Goal: Task Accomplishment & Management: Complete application form

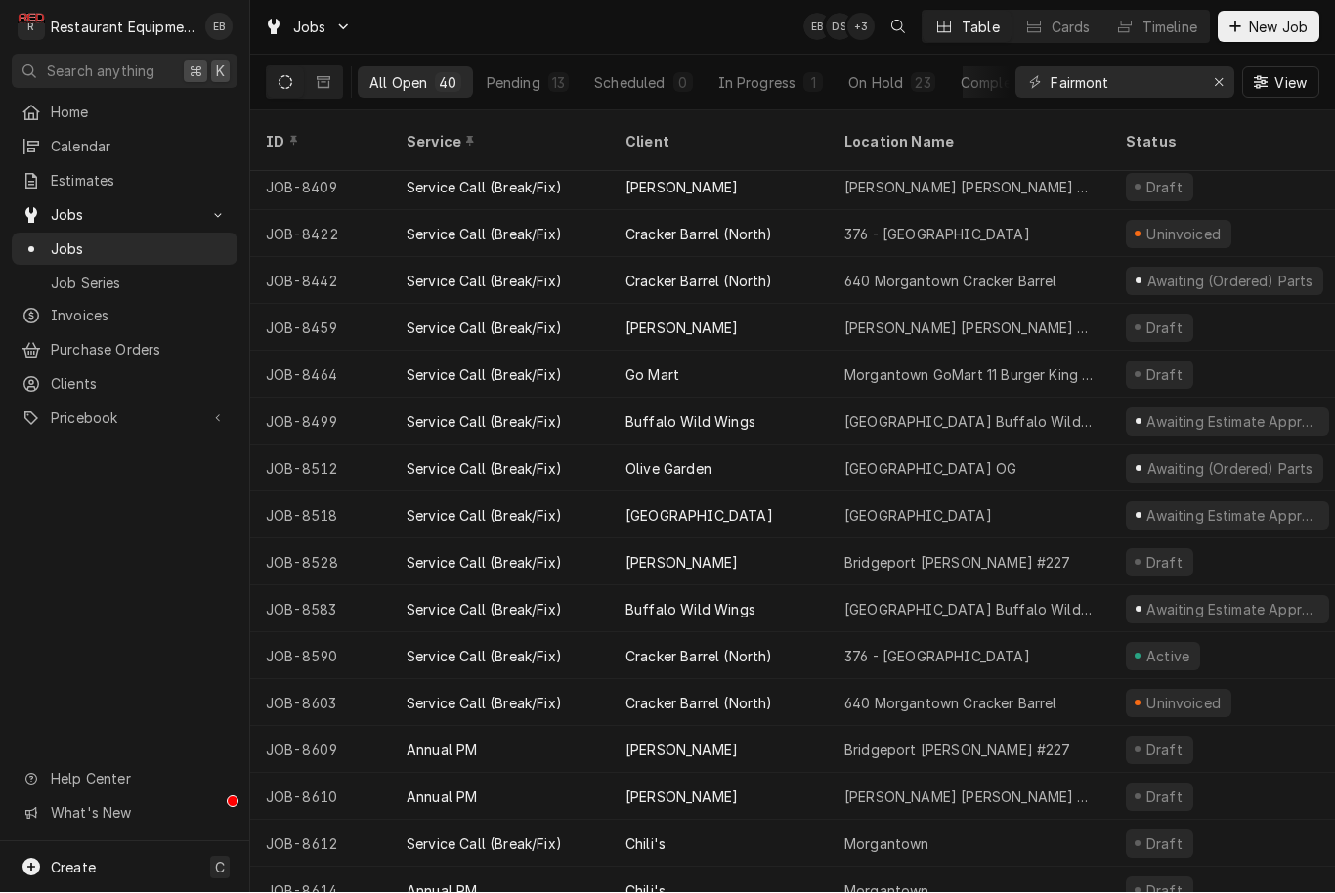
scroll to position [1131, 0]
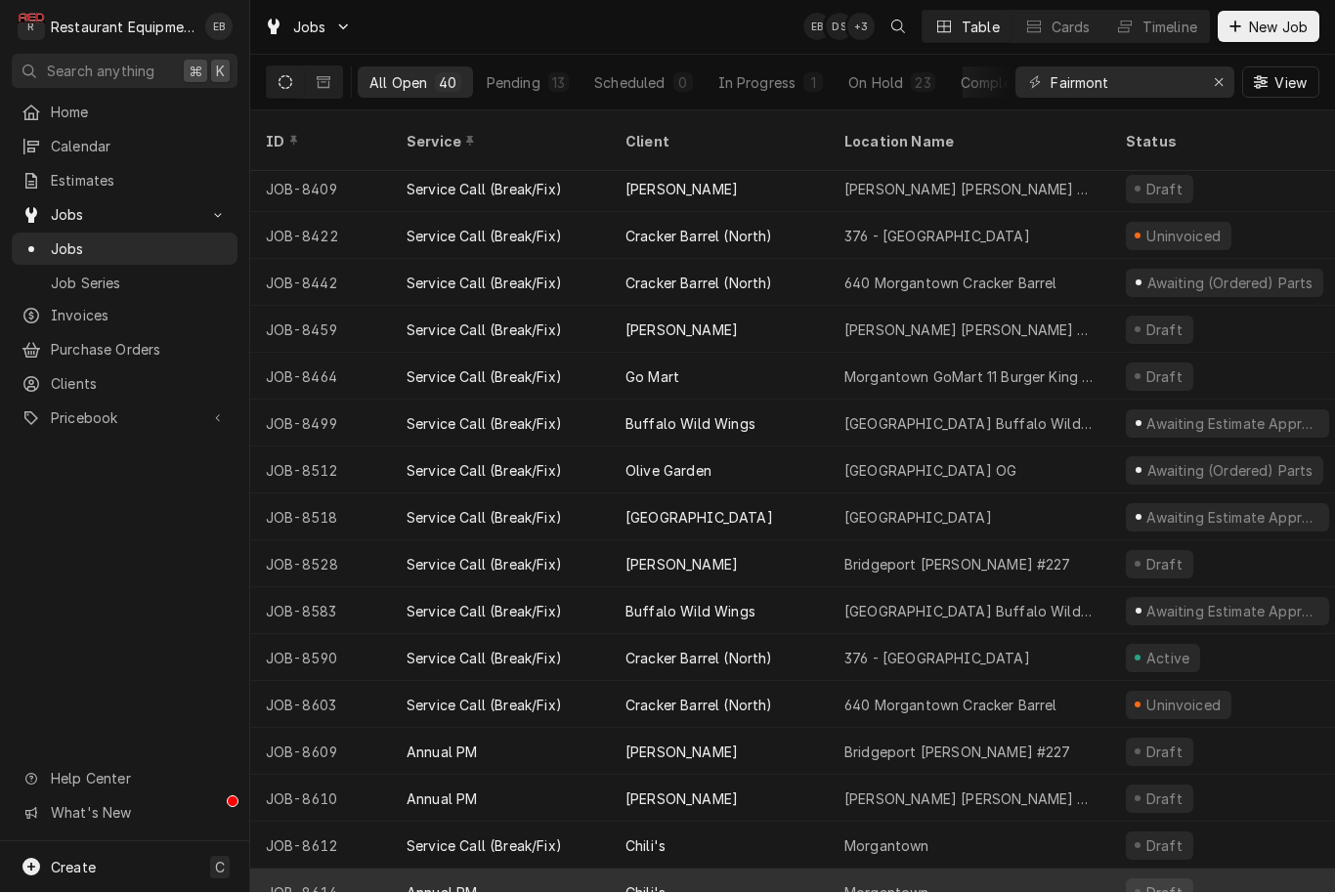
click at [980, 876] on div "Morgantown" at bounding box center [968, 892] width 281 height 47
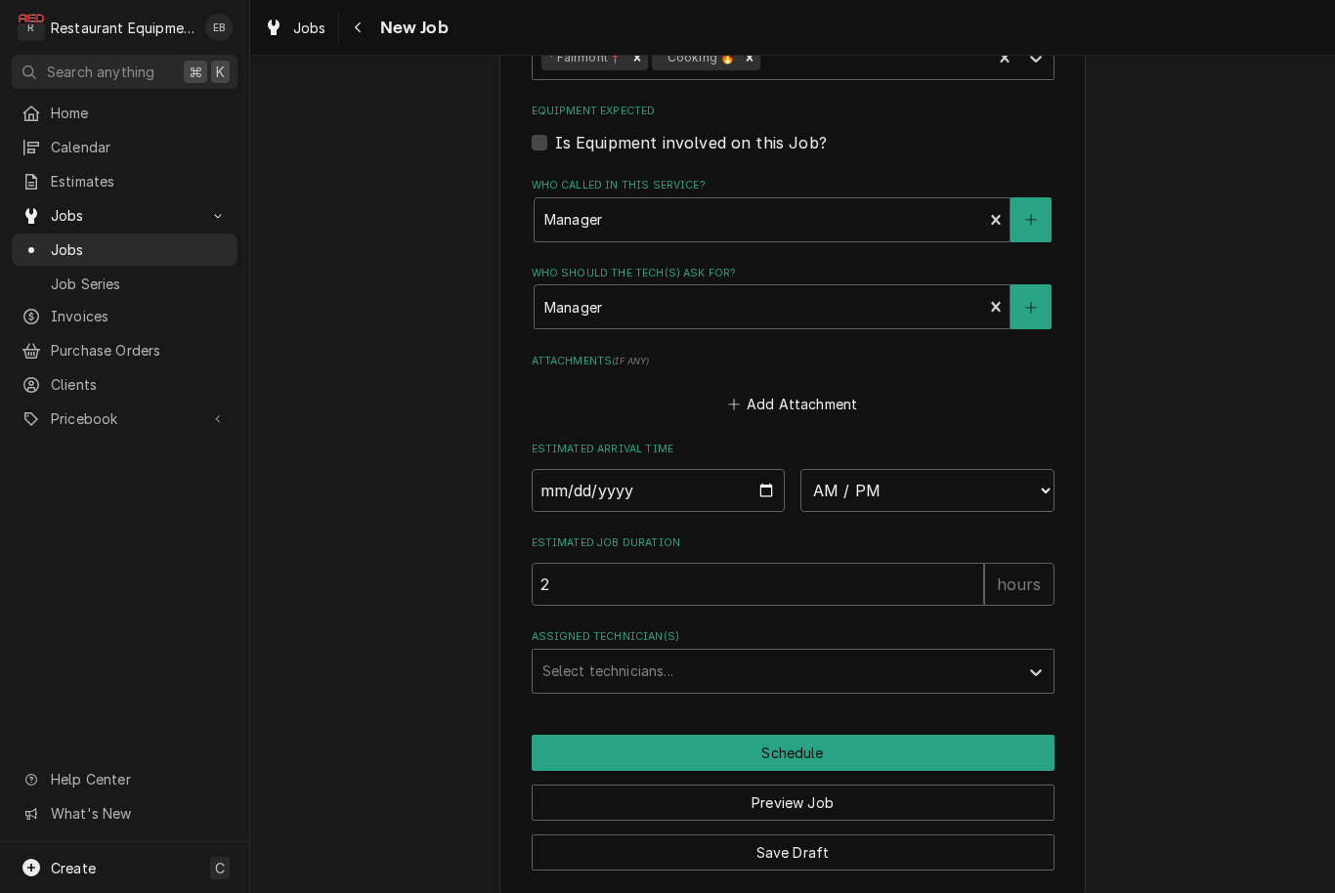
scroll to position [1513, 0]
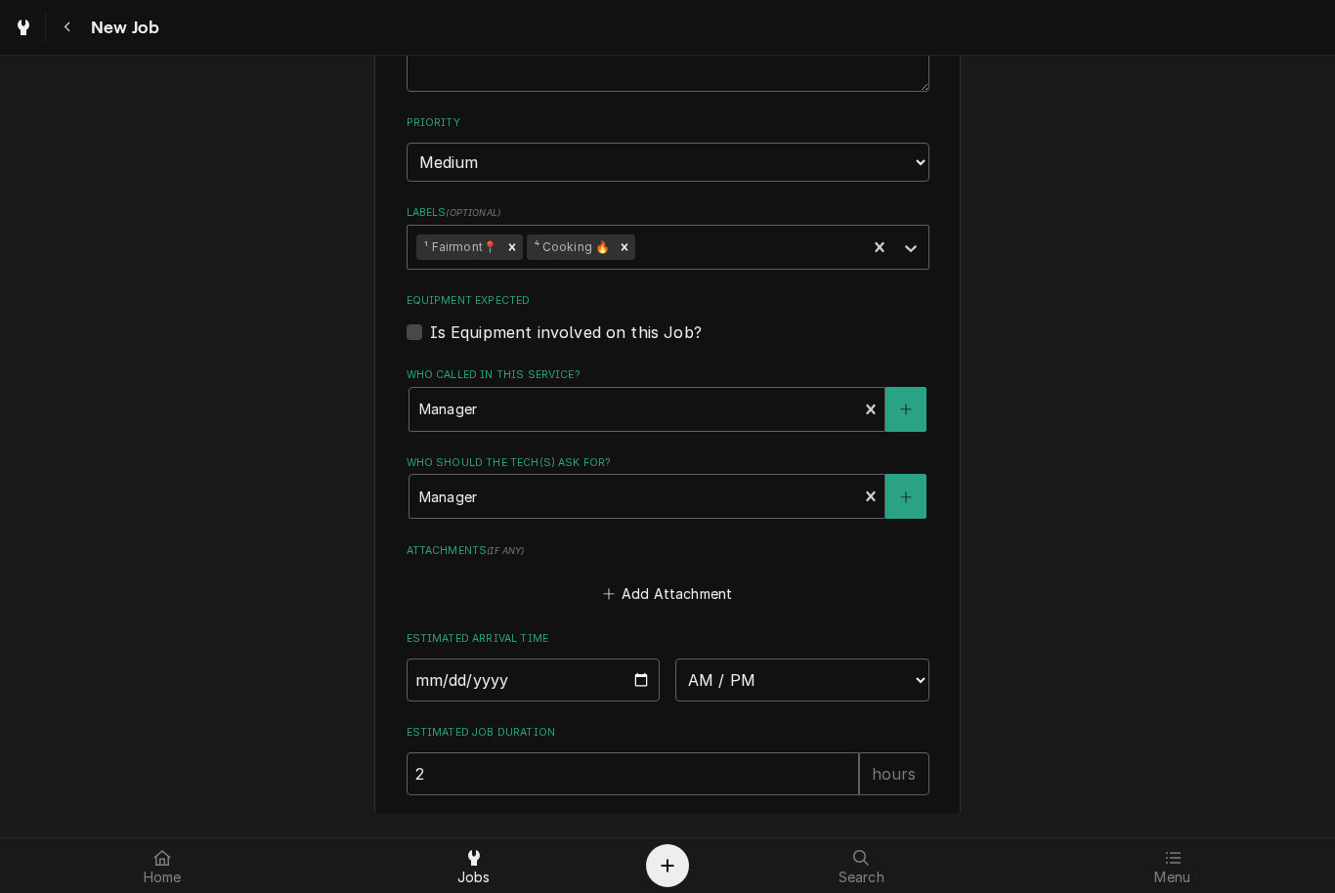
type textarea "x"
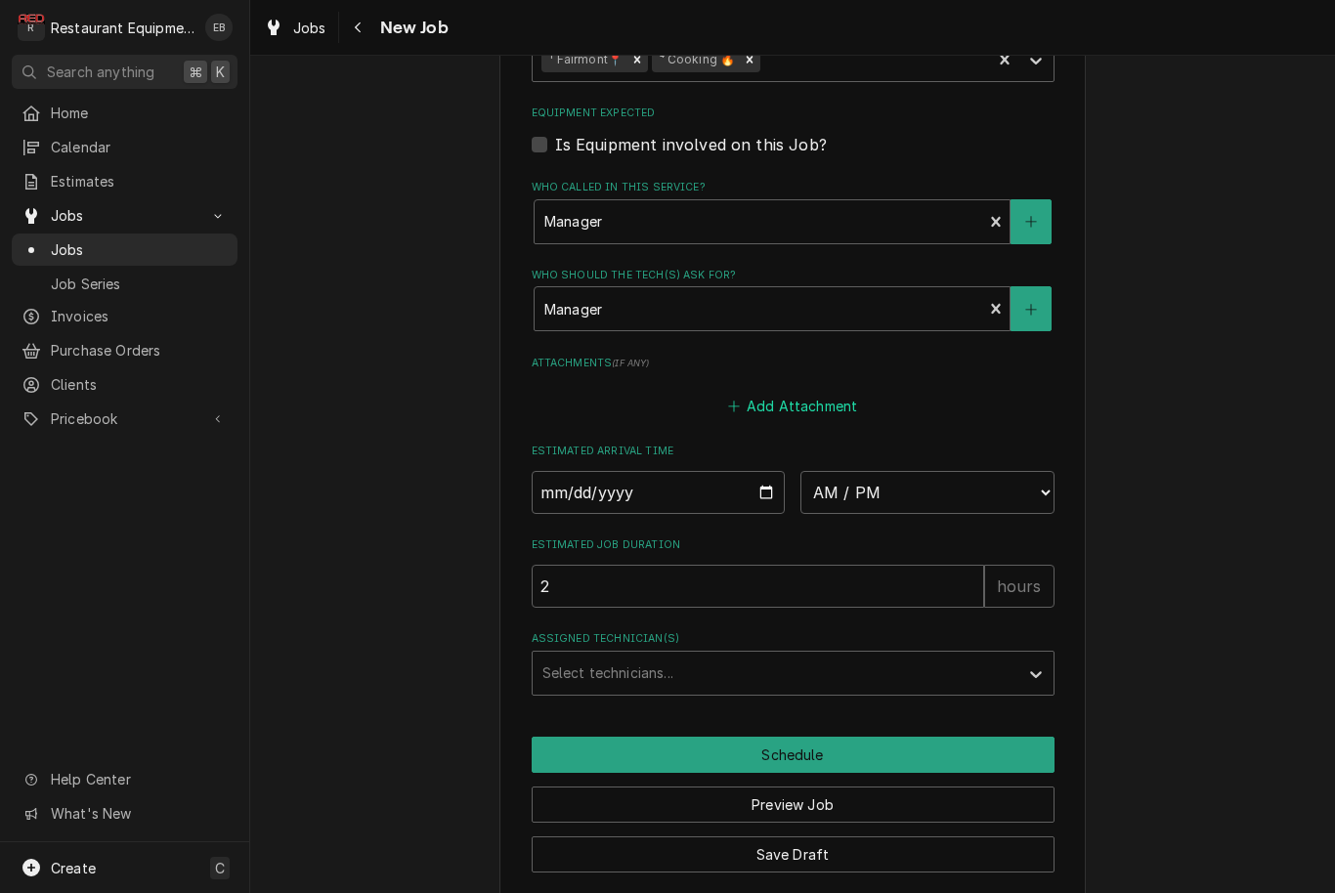
click at [760, 393] on button "Add Attachment" at bounding box center [792, 406] width 137 height 27
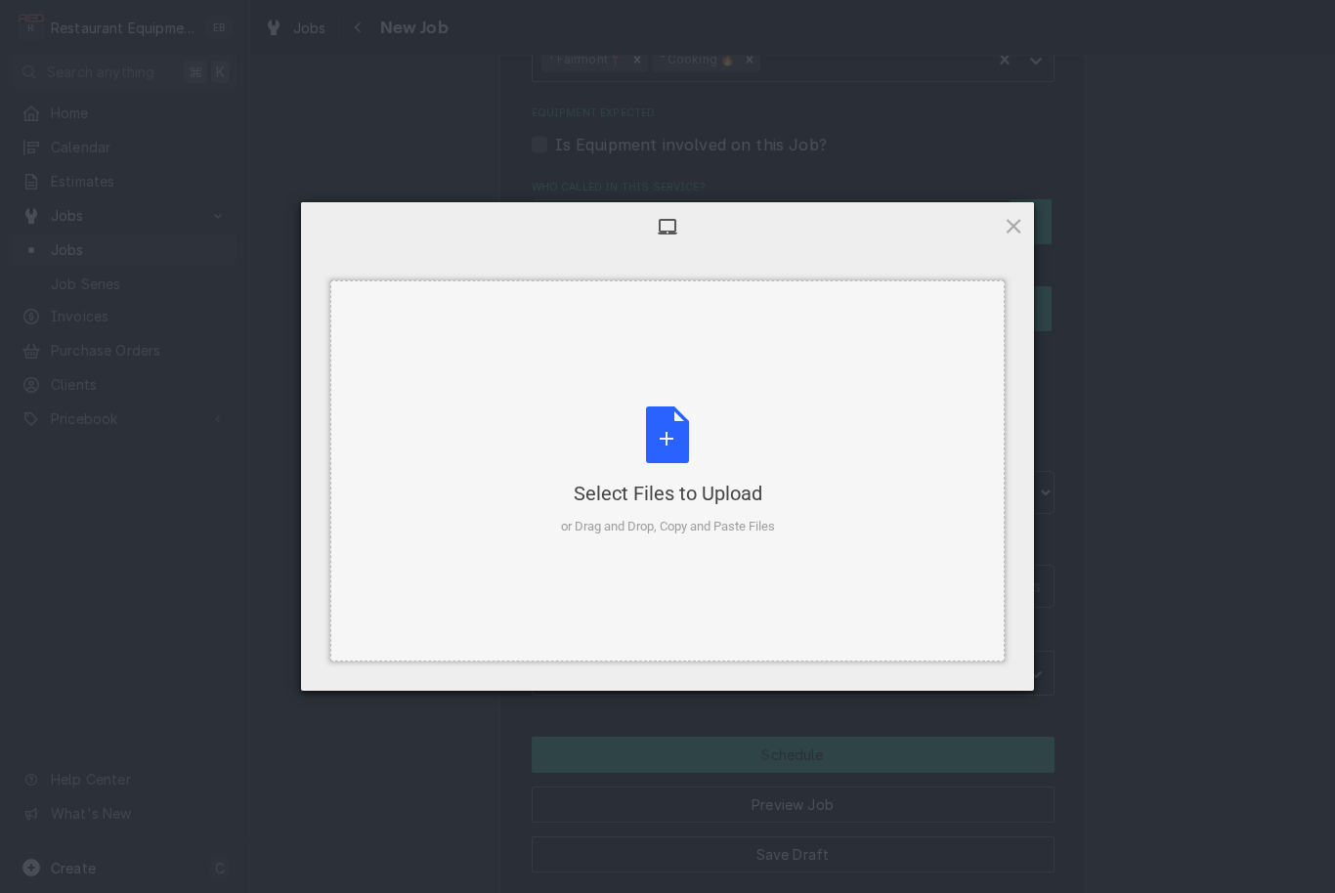
click at [679, 457] on div "Select Files to Upload or Drag and Drop, Copy and Paste Files" at bounding box center [668, 471] width 214 height 130
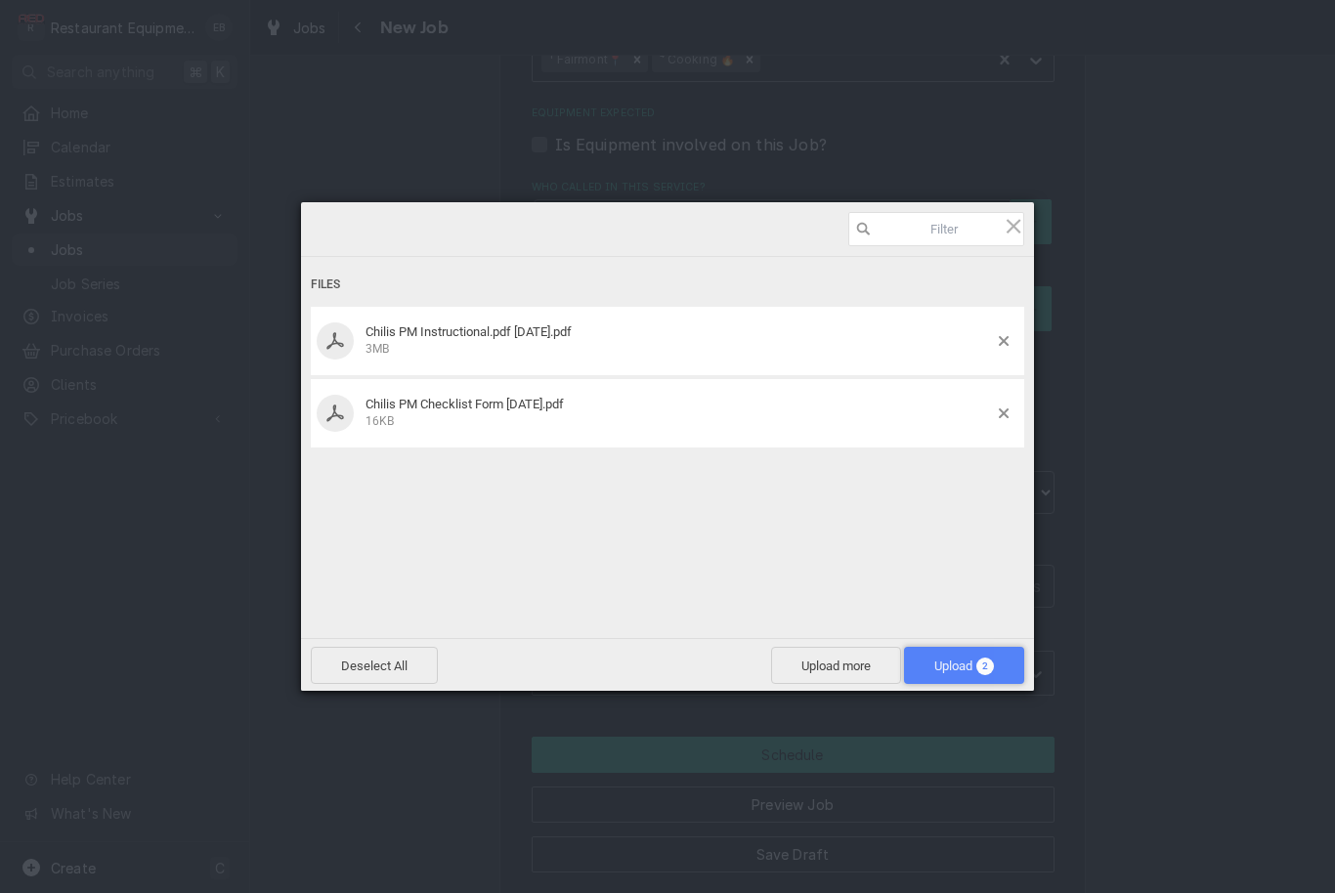
click at [995, 668] on span "Upload 2" at bounding box center [964, 665] width 120 height 37
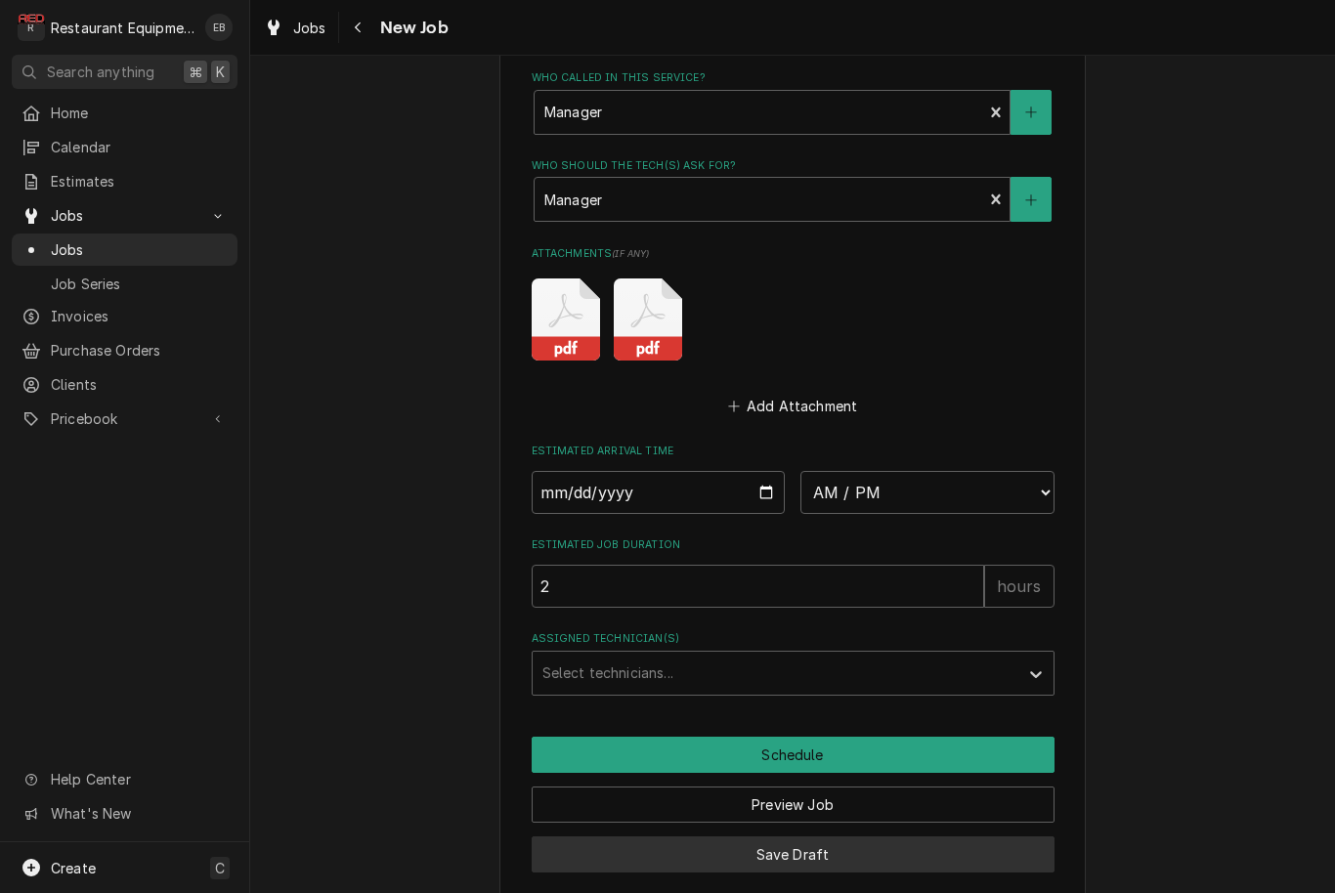
click at [883, 836] on button "Save Draft" at bounding box center [792, 854] width 523 height 36
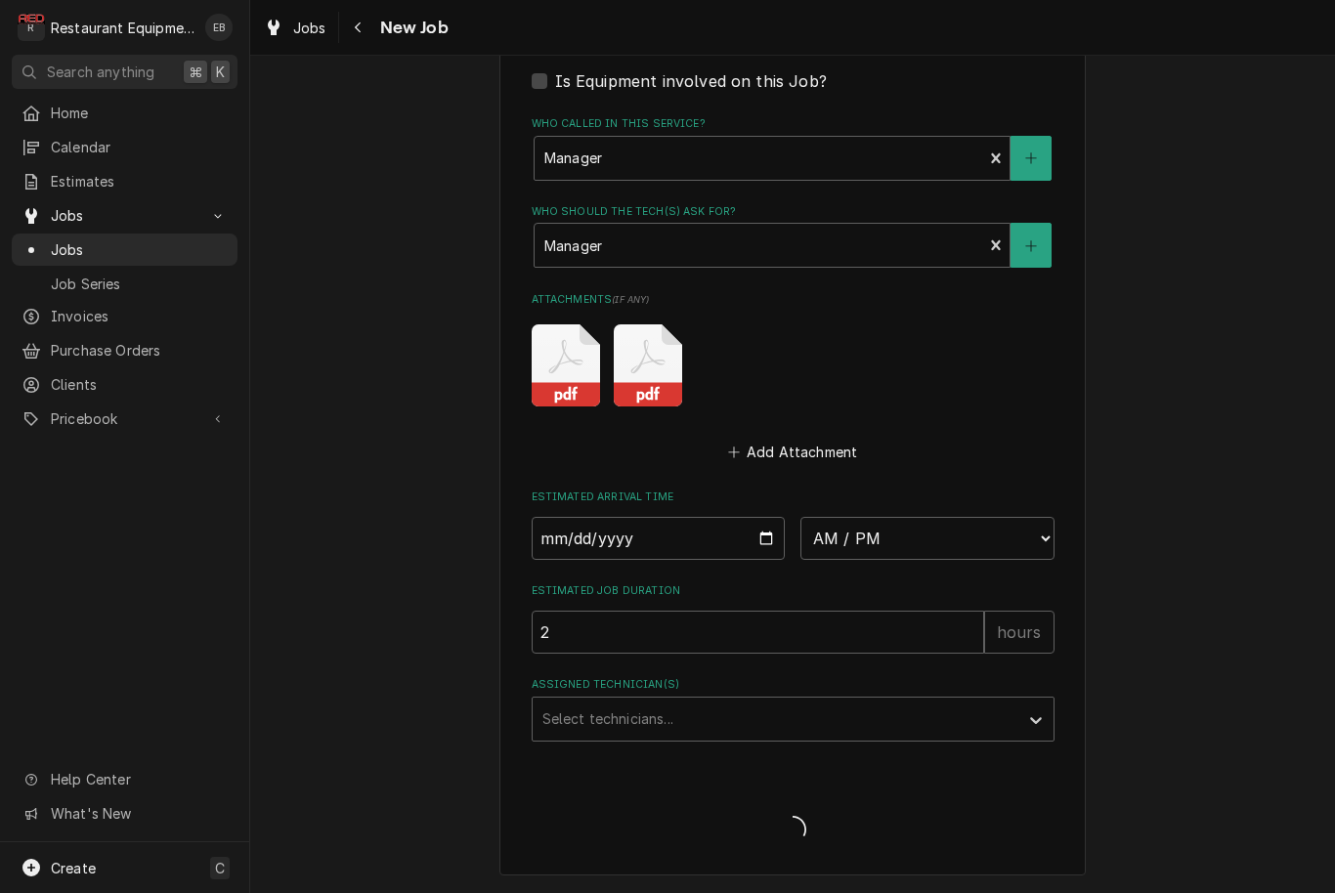
scroll to position [1552, 0]
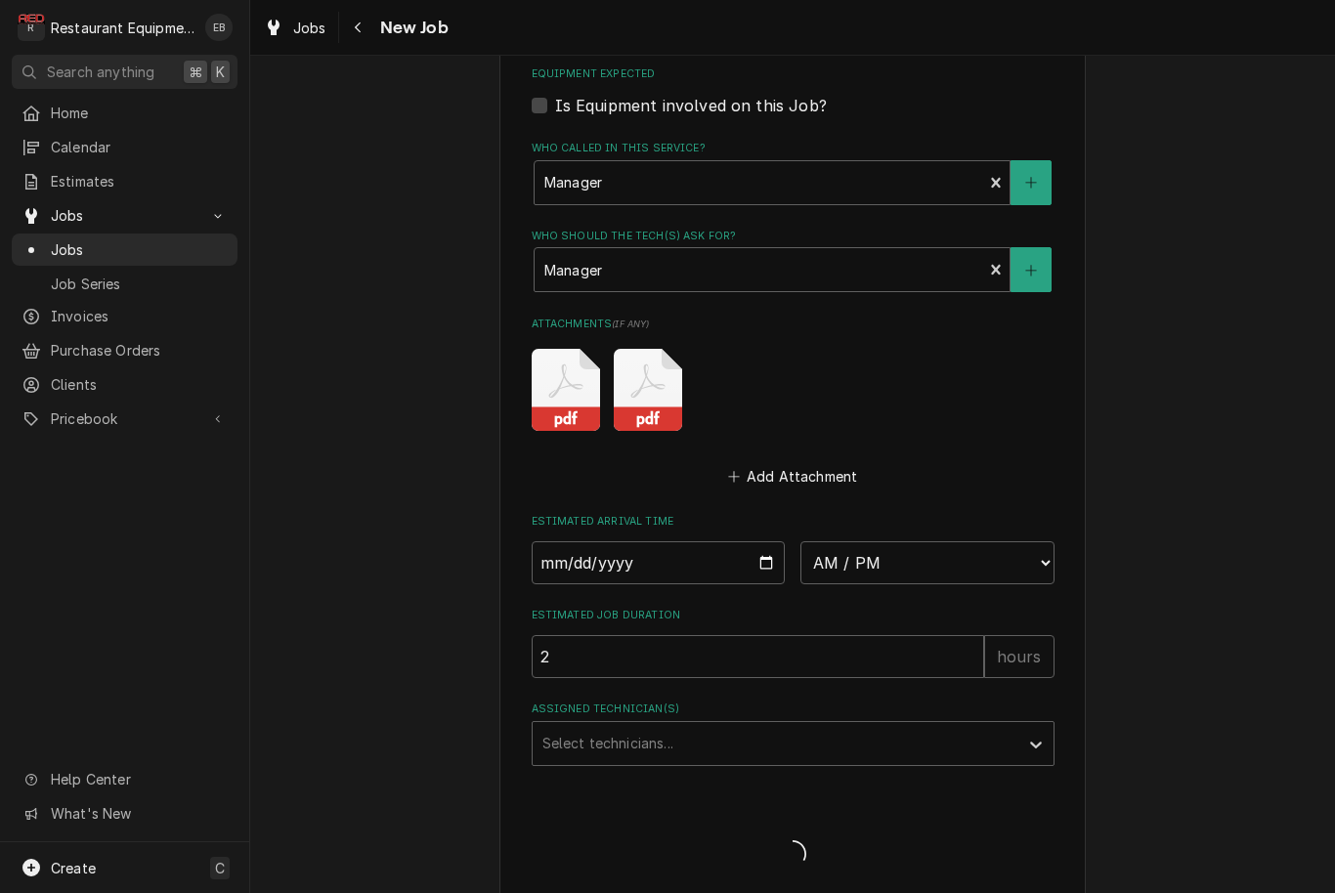
type textarea "x"
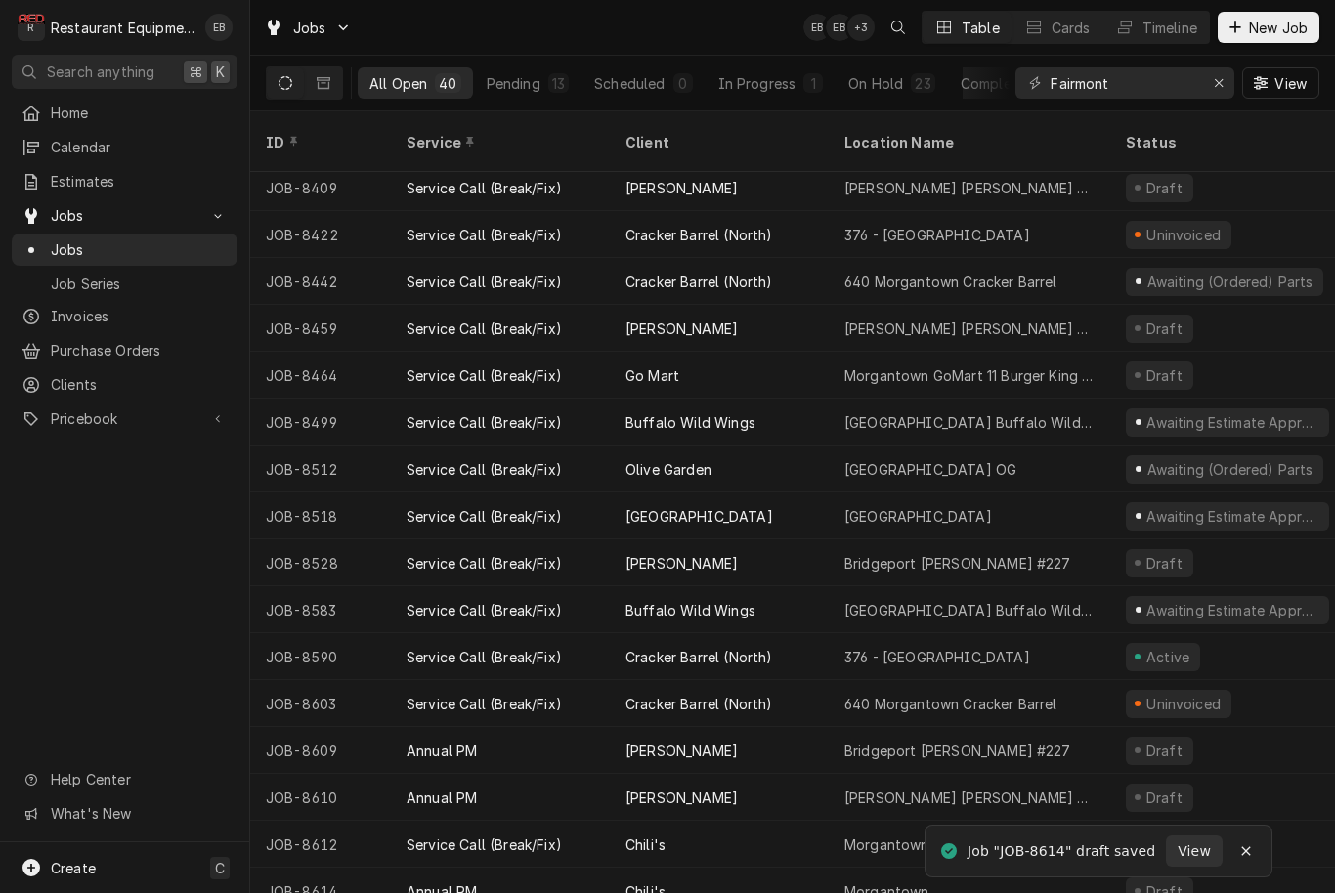
scroll to position [1131, 0]
